Goal: Task Accomplishment & Management: Manage account settings

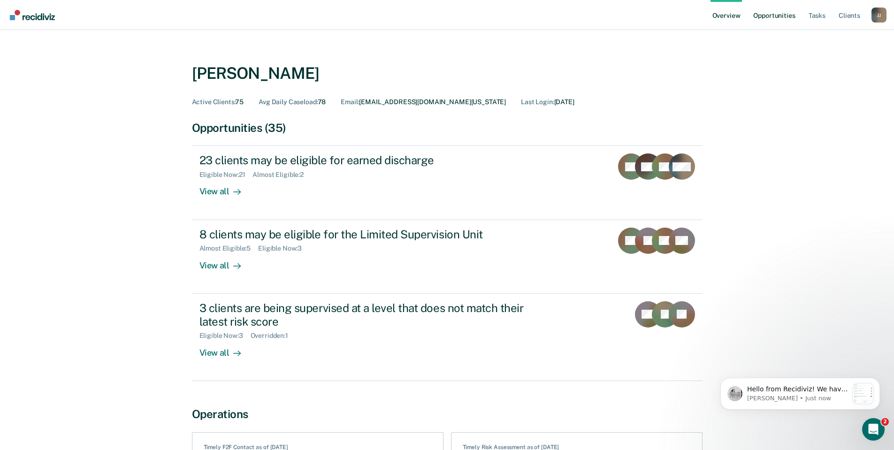
click at [779, 18] on link "Opportunities" at bounding box center [775, 15] width 46 height 30
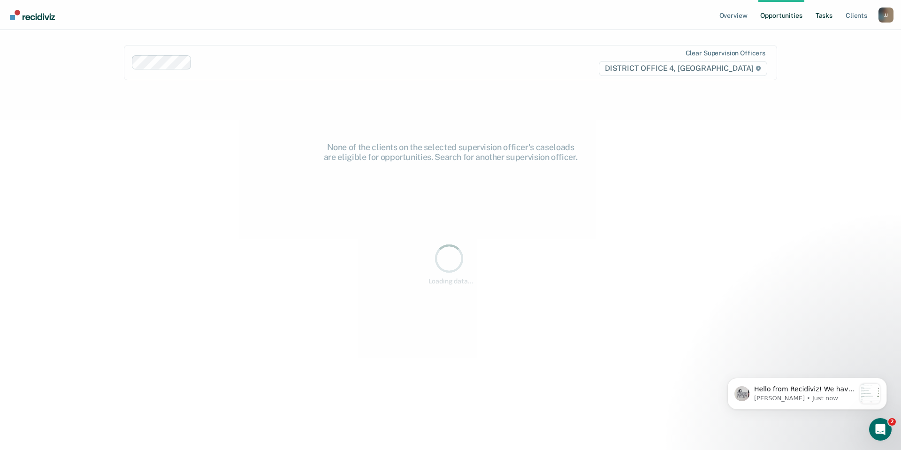
click at [818, 17] on link "Tasks" at bounding box center [824, 15] width 21 height 30
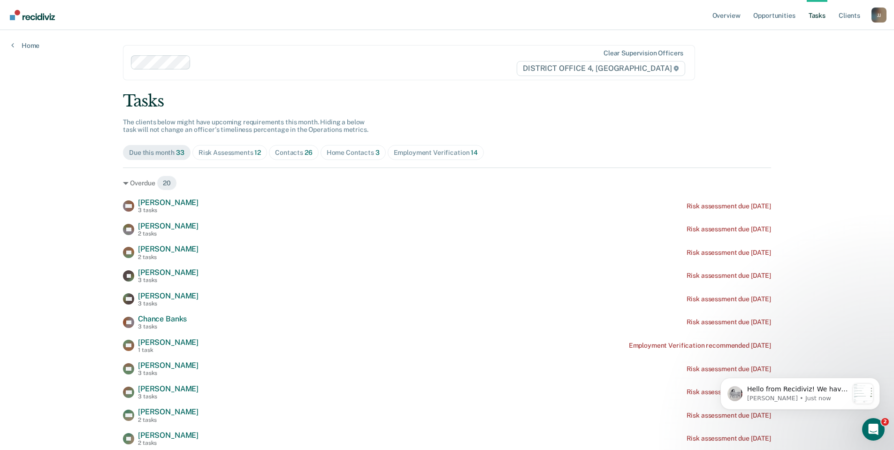
click at [232, 152] on div "Risk Assessments 12" at bounding box center [230, 153] width 62 height 8
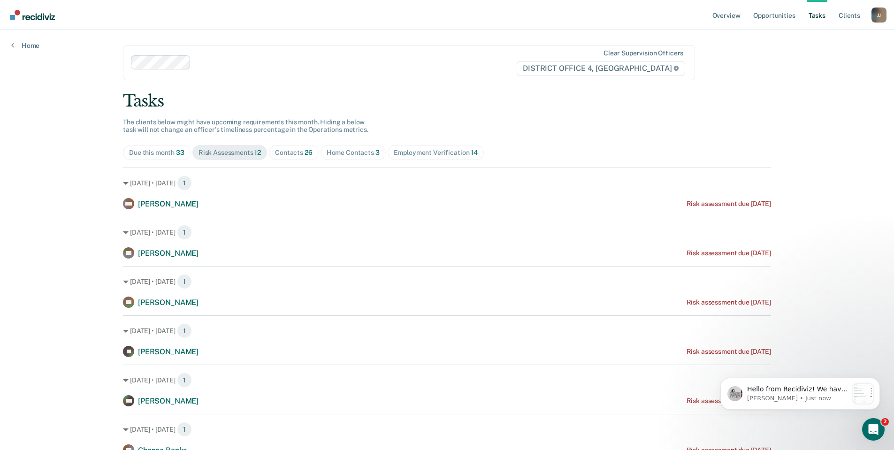
click at [365, 152] on div "Home Contacts 3" at bounding box center [353, 153] width 53 height 8
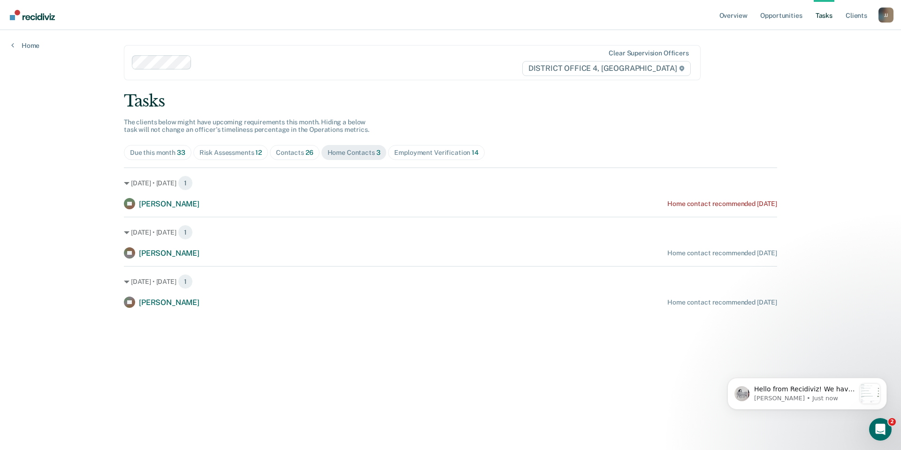
click at [291, 153] on div "Contacts 26" at bounding box center [295, 153] width 38 height 8
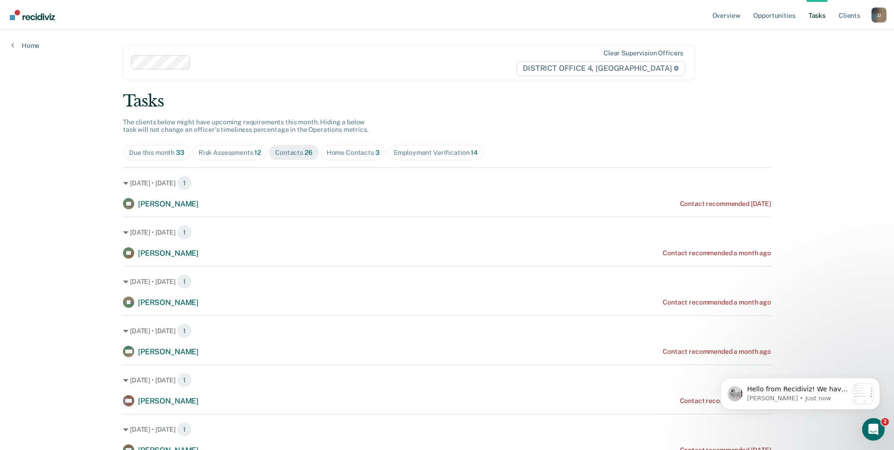
click at [357, 154] on div "Home Contacts 3" at bounding box center [353, 153] width 53 height 8
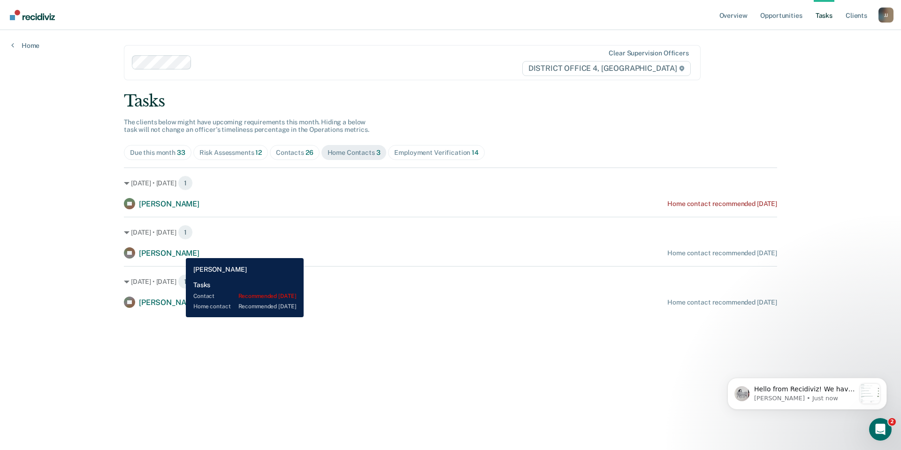
click at [179, 251] on span "[PERSON_NAME]" at bounding box center [169, 253] width 61 height 9
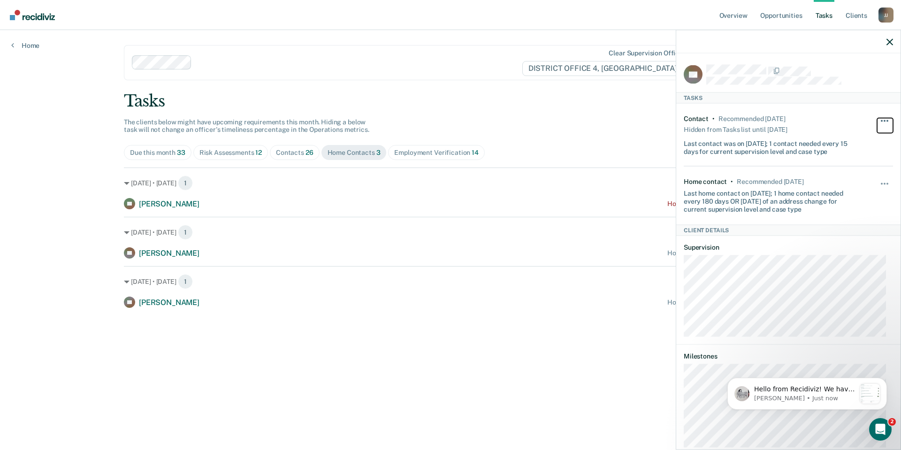
click at [877, 119] on button "button" at bounding box center [885, 125] width 16 height 15
click at [879, 184] on button "button" at bounding box center [885, 188] width 16 height 15
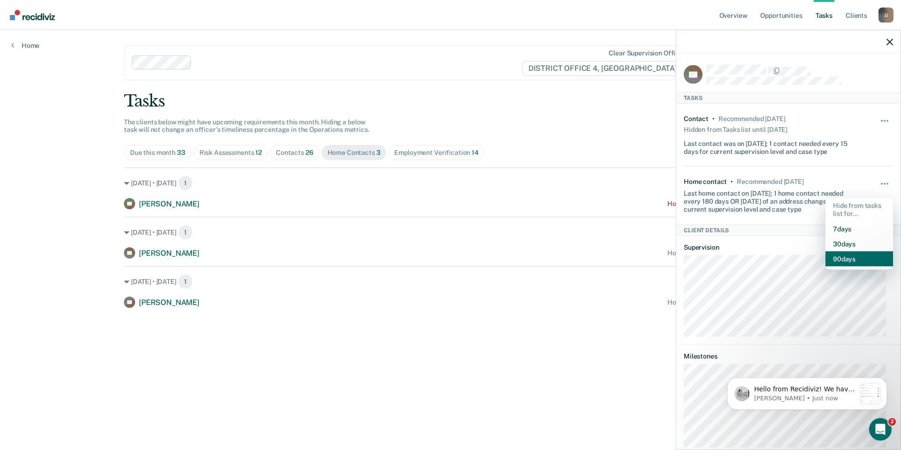
click at [845, 256] on button "90 days" at bounding box center [860, 258] width 68 height 15
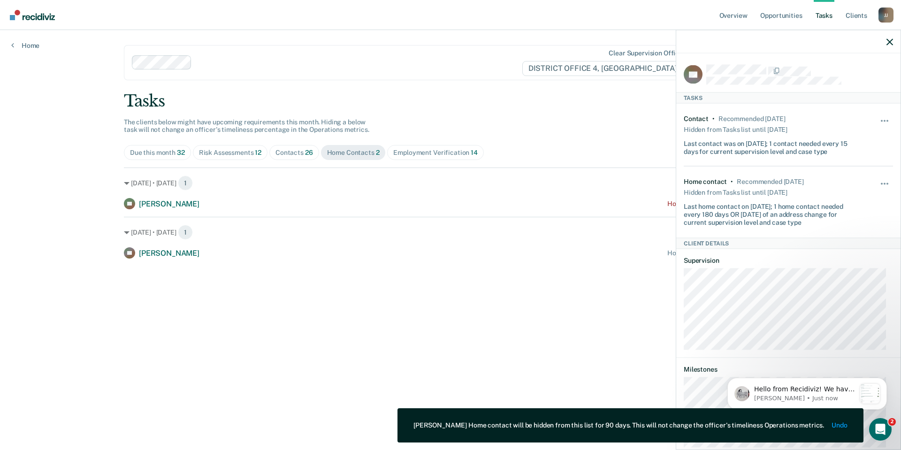
click at [292, 150] on div "Contacts 26" at bounding box center [295, 153] width 38 height 8
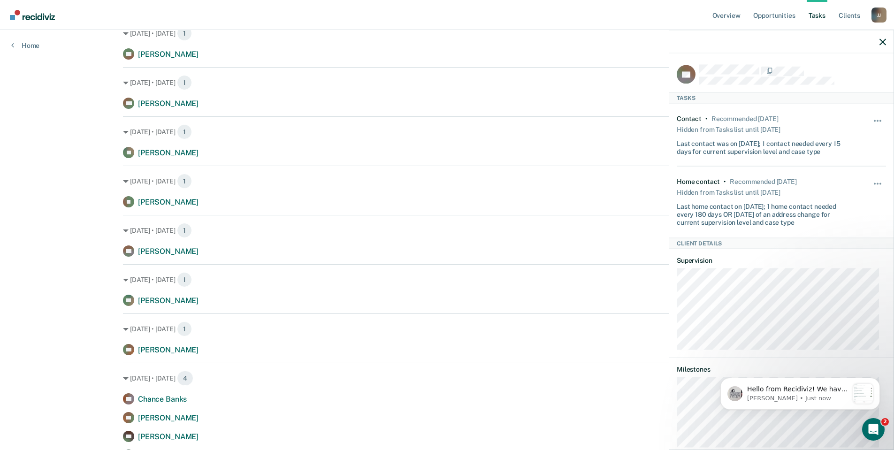
scroll to position [516, 0]
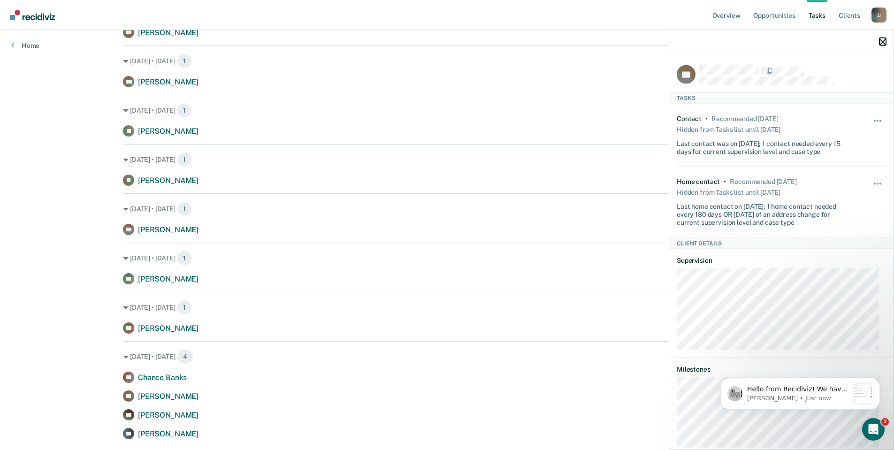
click at [885, 40] on icon "button" at bounding box center [883, 41] width 7 height 7
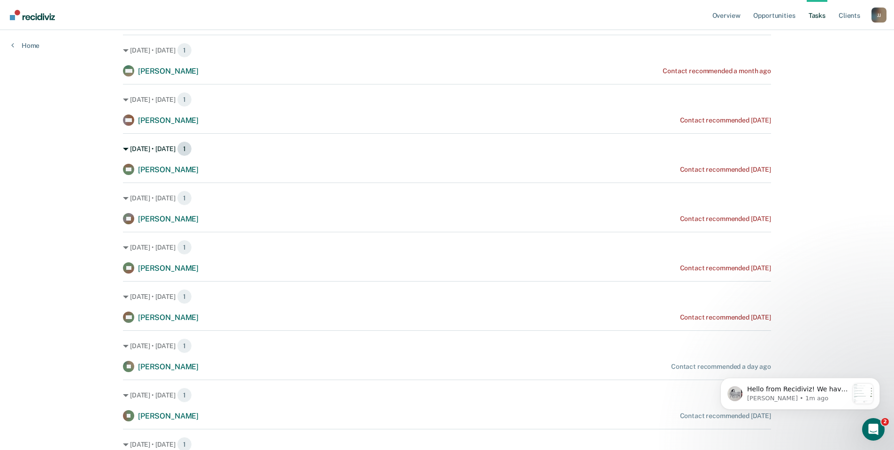
scroll to position [292, 0]
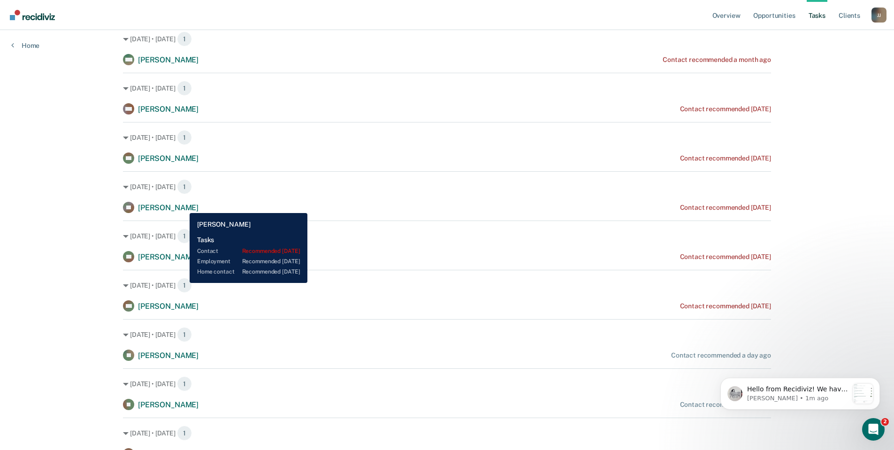
click at [183, 206] on span "[PERSON_NAME]" at bounding box center [168, 207] width 61 height 9
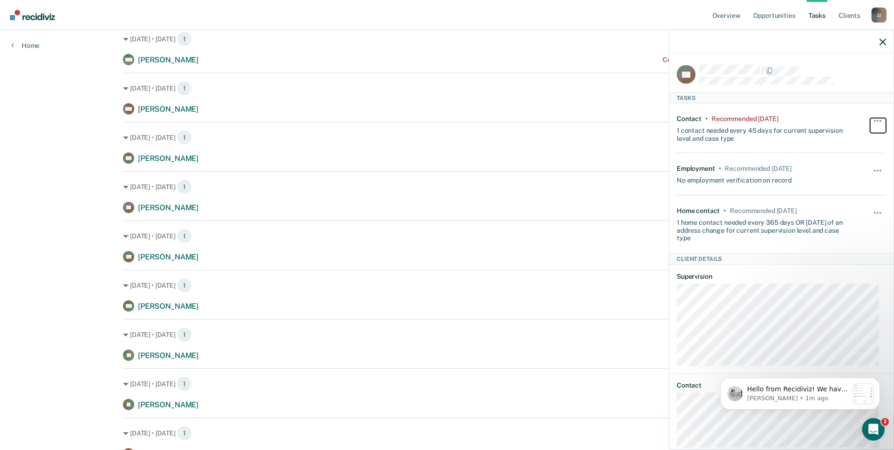
click at [871, 118] on button "button" at bounding box center [878, 125] width 16 height 15
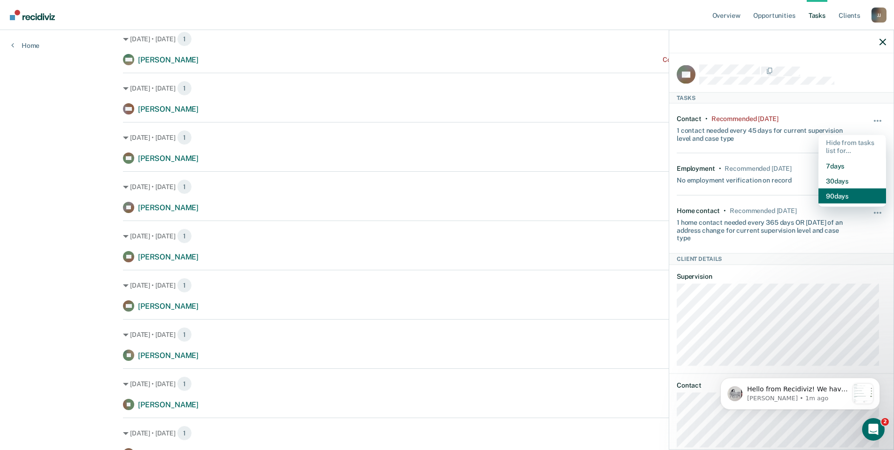
click at [826, 196] on button "90 days" at bounding box center [853, 195] width 68 height 15
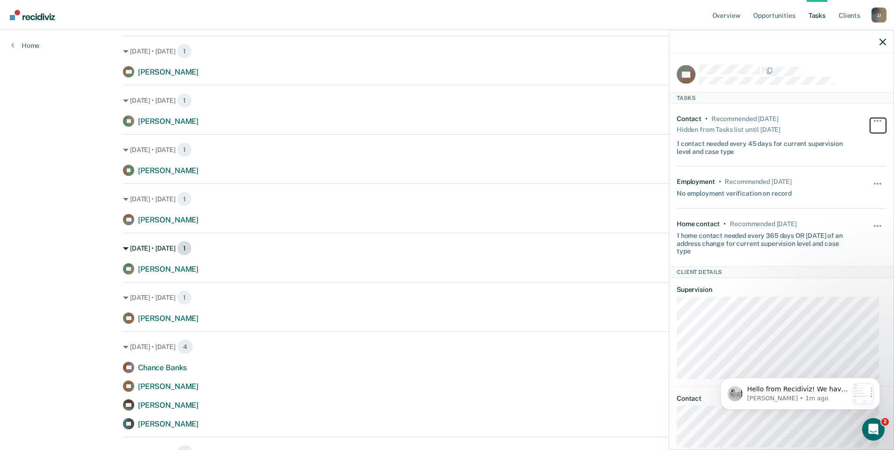
scroll to position [480, 0]
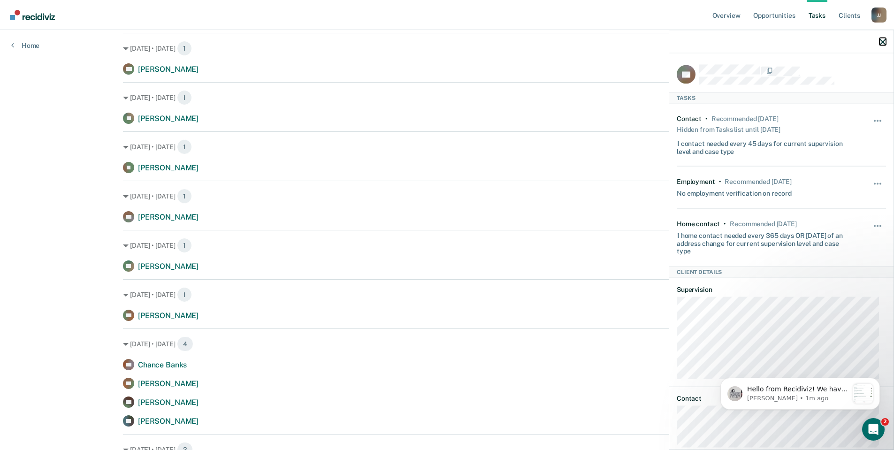
click at [885, 41] on icon "button" at bounding box center [883, 41] width 7 height 7
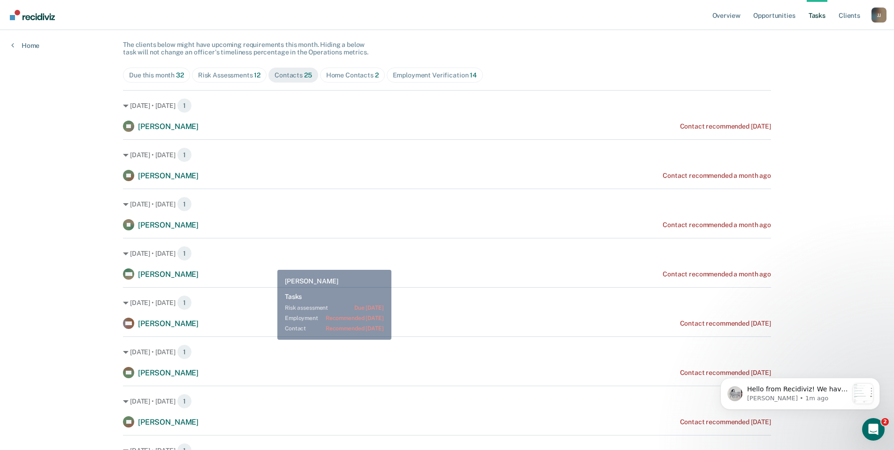
scroll to position [0, 0]
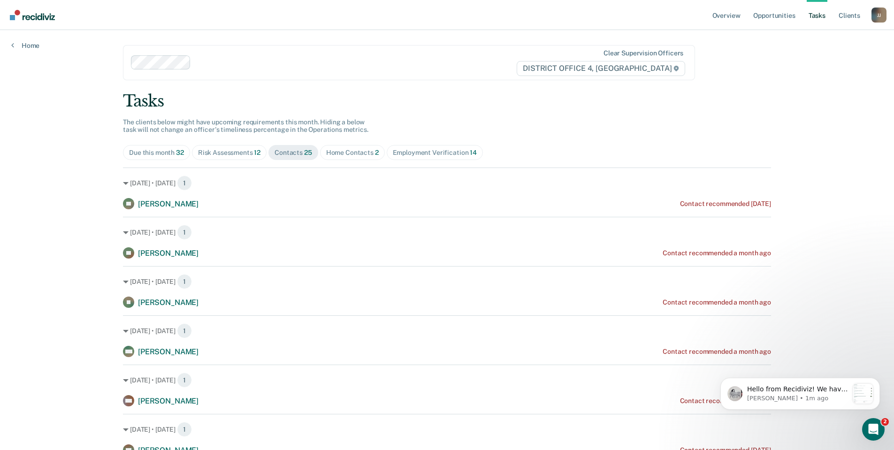
click at [426, 150] on div "Employment Verification 14" at bounding box center [435, 153] width 84 height 8
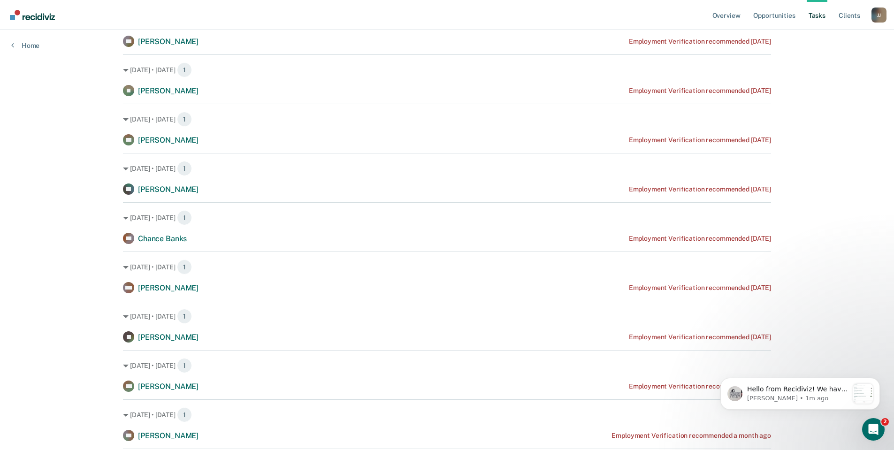
scroll to position [235, 0]
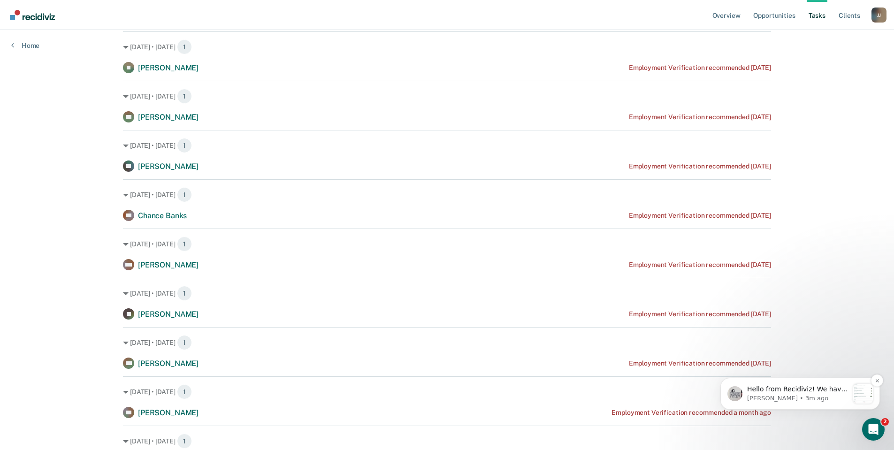
click at [861, 397] on div "Notification stack" at bounding box center [863, 394] width 20 height 20
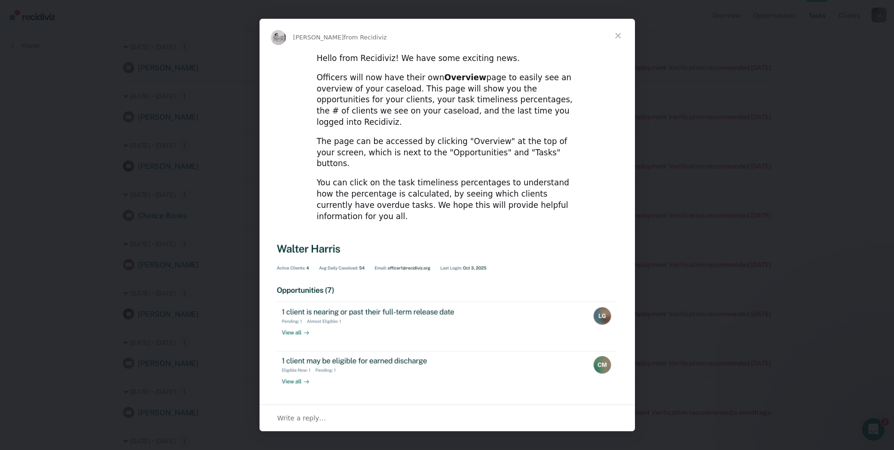
scroll to position [0, 0]
click at [619, 36] on span "Close" at bounding box center [618, 36] width 34 height 34
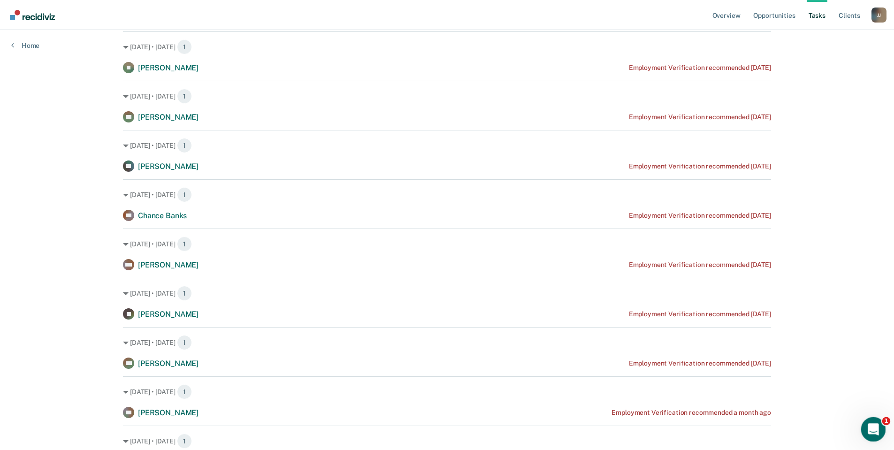
click at [879, 433] on div "Open Intercom Messenger" at bounding box center [872, 428] width 31 height 31
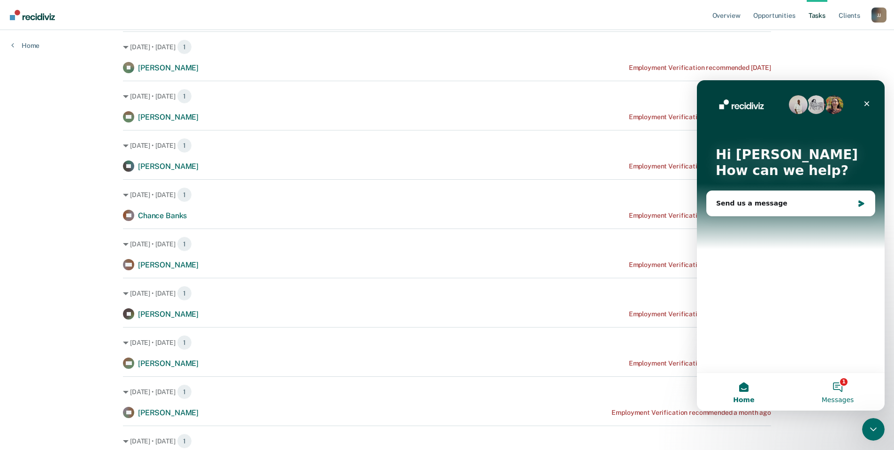
click at [839, 384] on button "1 Messages" at bounding box center [838, 392] width 94 height 38
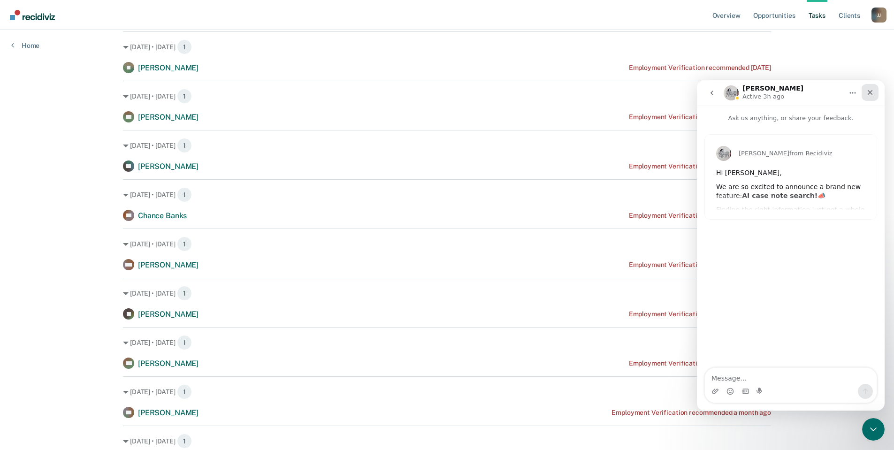
click at [868, 92] on icon "Close" at bounding box center [871, 93] width 8 height 8
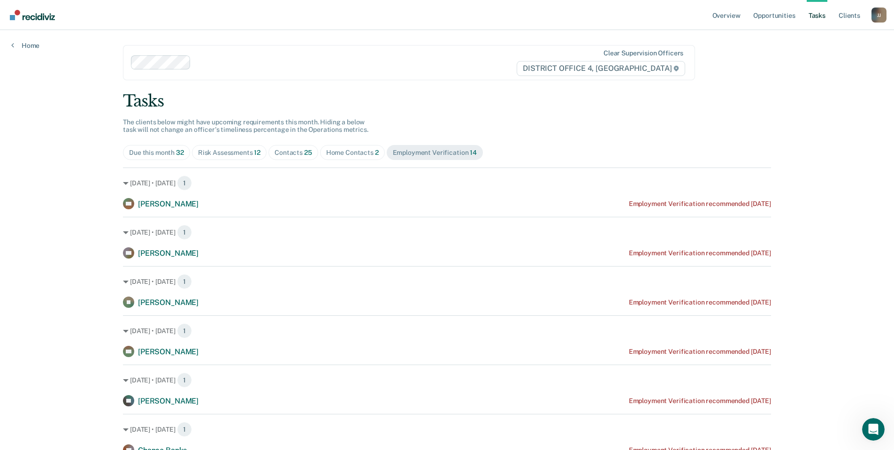
click at [228, 152] on div "Risk Assessments 12" at bounding box center [229, 153] width 62 height 8
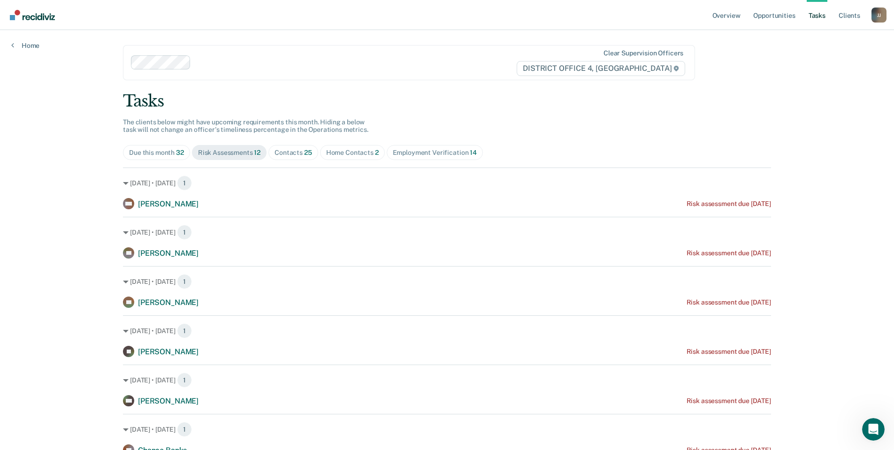
click at [290, 157] on span "Contacts 25" at bounding box center [294, 152] width 50 height 15
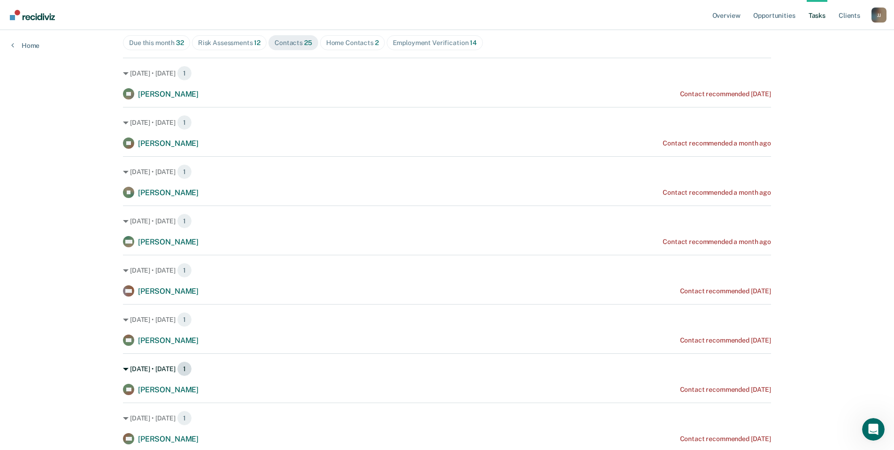
scroll to position [94, 0]
